Goal: Communication & Community: Answer question/provide support

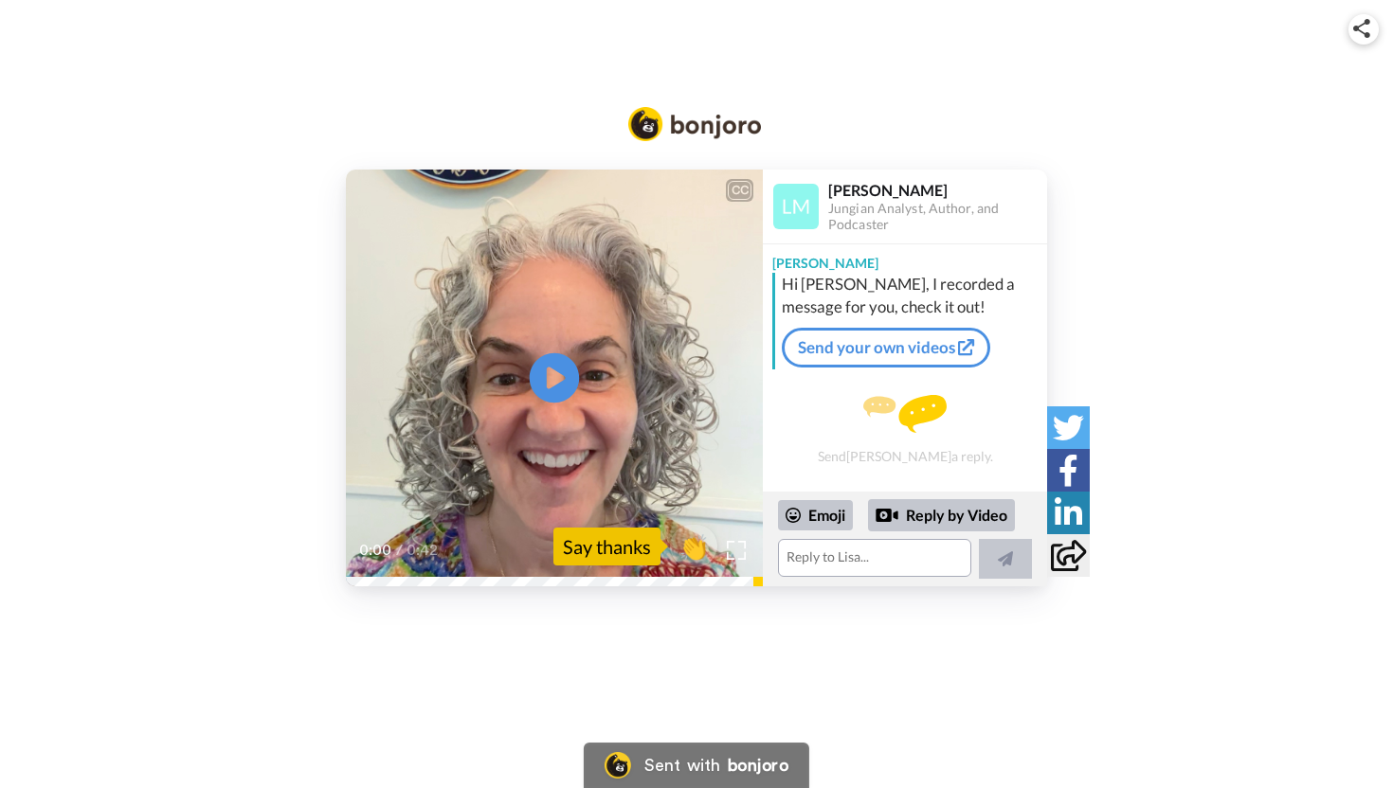
click at [548, 374] on icon "Play/Pause" at bounding box center [555, 379] width 50 height 90
click at [552, 373] on icon "Play/Pause" at bounding box center [555, 379] width 50 height 90
click at [802, 559] on textarea at bounding box center [874, 558] width 193 height 38
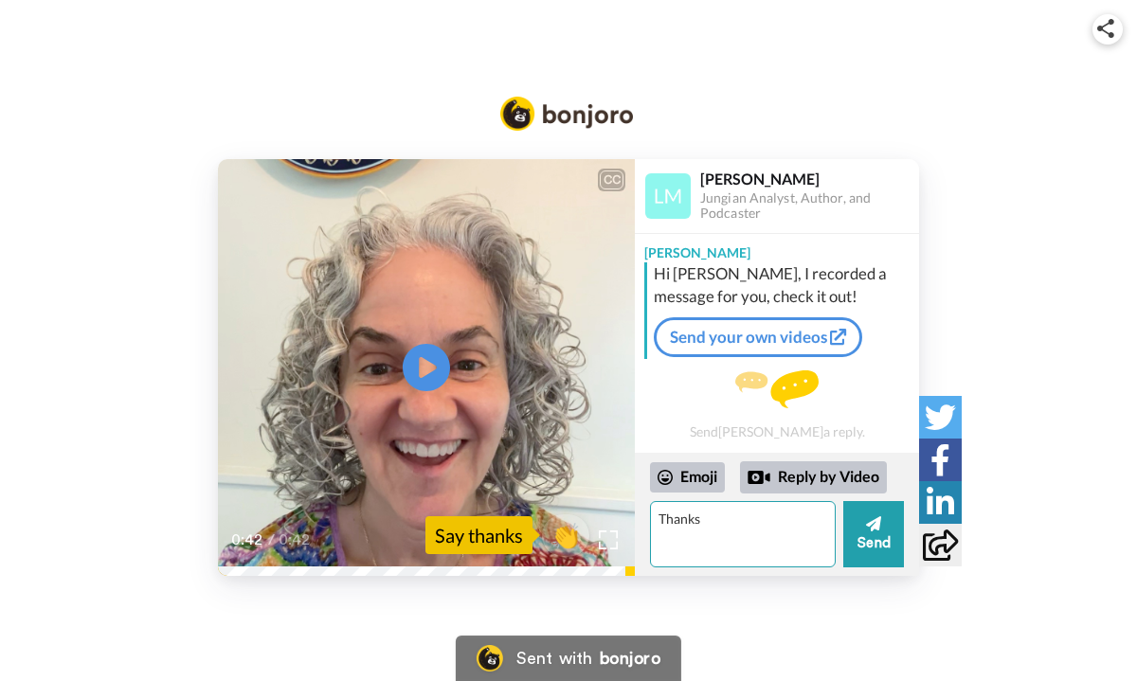
type textarea "Thanks"
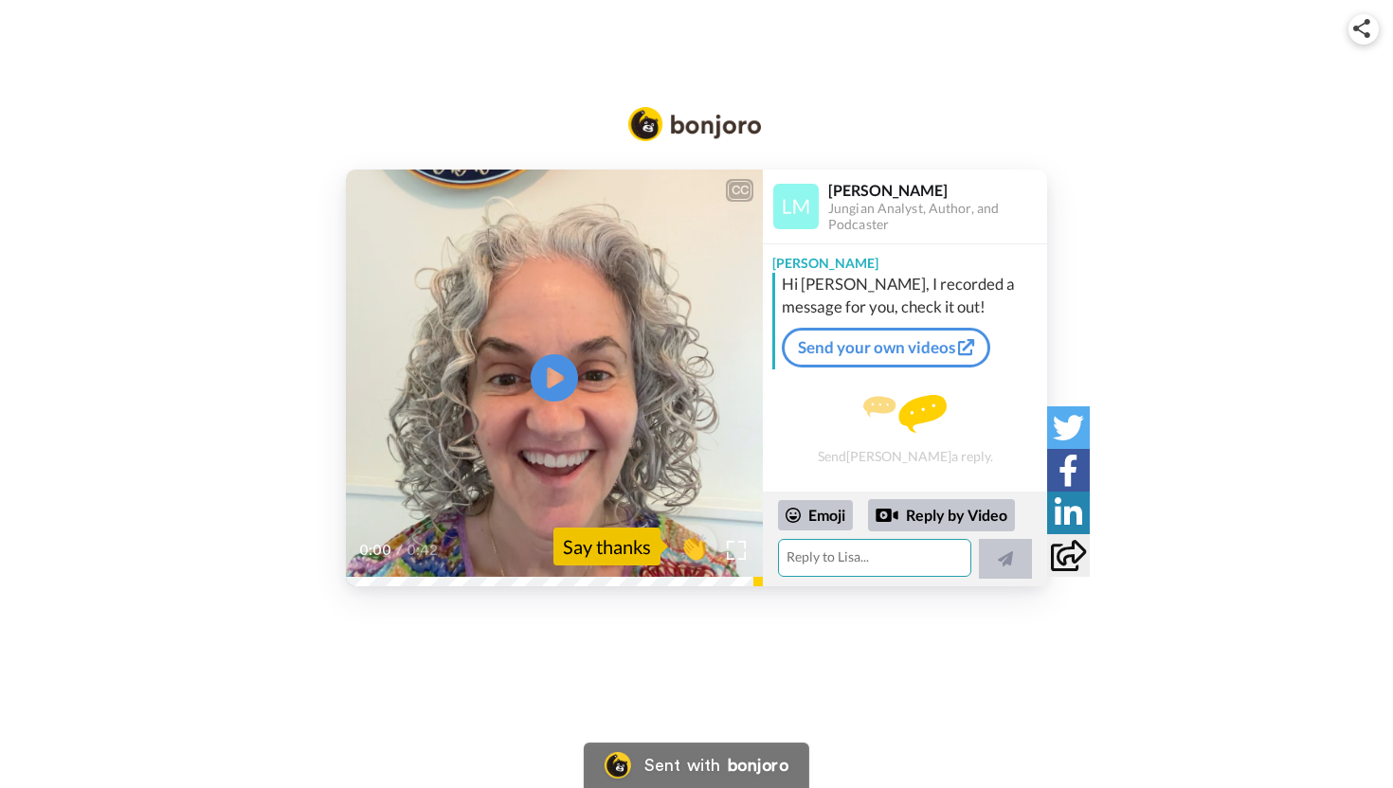
click at [816, 553] on textarea at bounding box center [874, 558] width 193 height 38
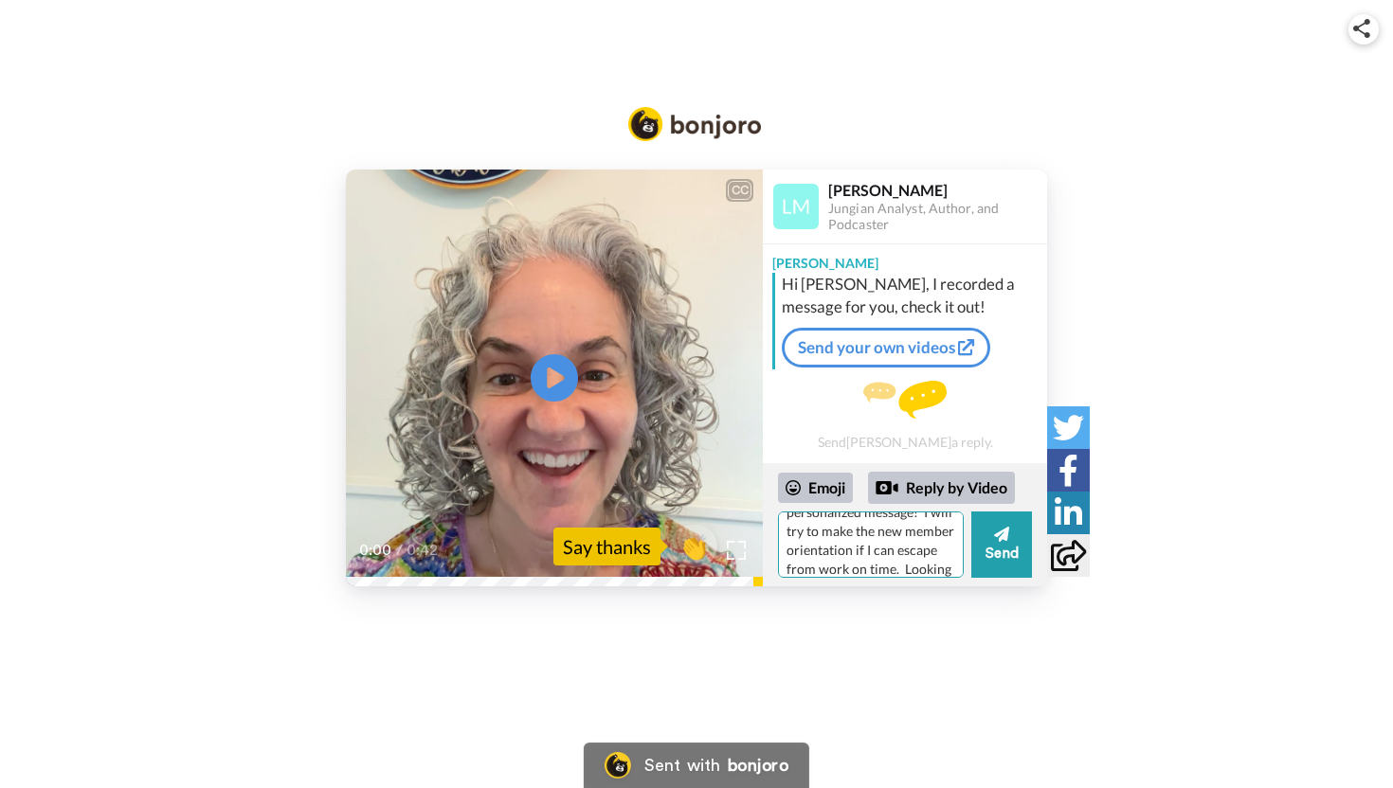
scroll to position [74, 0]
type textarea "Thanks very much Lisa for the personalized message! I will try to make the new …"
click at [991, 549] on button "Send" at bounding box center [1001, 545] width 61 height 66
